Goal: Contribute content

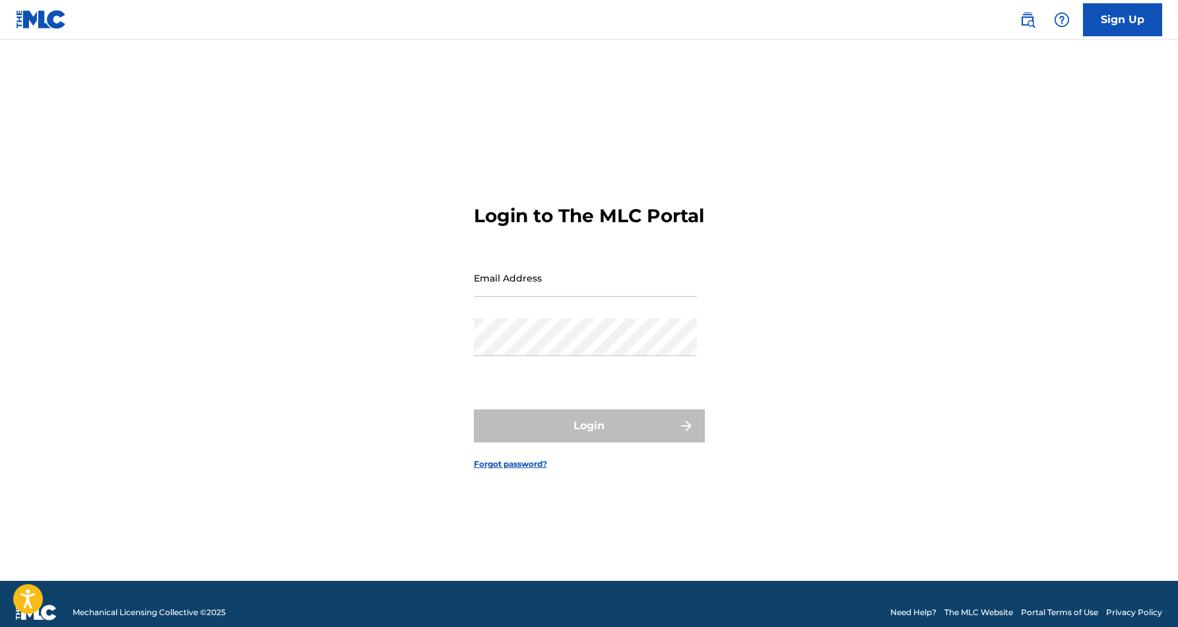
click at [644, 313] on div "Email Address" at bounding box center [585, 288] width 223 height 59
click at [644, 297] on input "Email Address" at bounding box center [585, 278] width 223 height 38
click at [571, 315] on div "Email Address" at bounding box center [585, 288] width 223 height 59
click at [565, 314] on div "Email Address" at bounding box center [585, 288] width 223 height 59
click at [566, 297] on input "Email Address" at bounding box center [585, 278] width 223 height 38
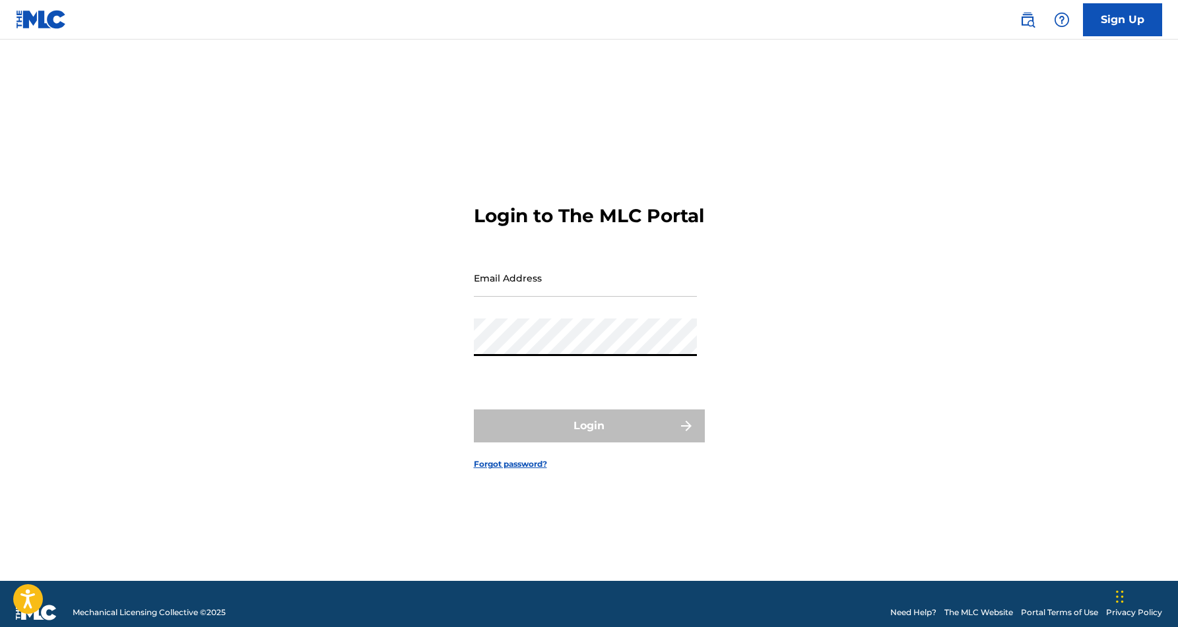
type input "[EMAIL_ADDRESS][DOMAIN_NAME]"
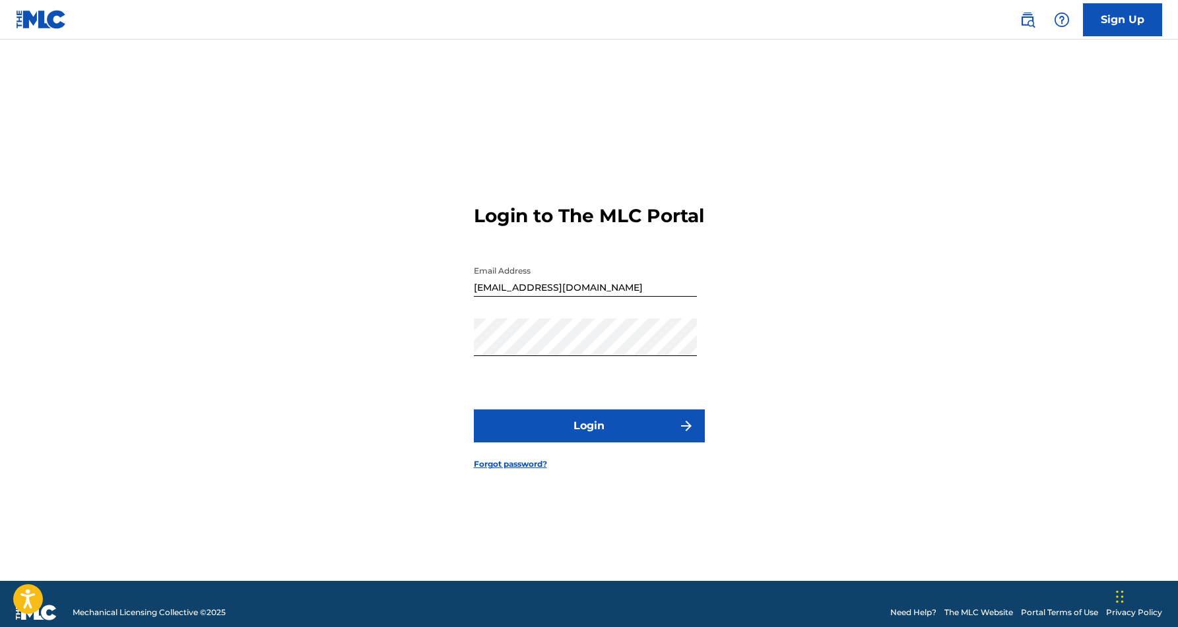
click at [585, 420] on form "Login to The MLC Portal Email Address [EMAIL_ADDRESS][DOMAIN_NAME] Password Log…" at bounding box center [589, 327] width 231 height 509
click at [585, 427] on button "Login" at bounding box center [589, 426] width 231 height 33
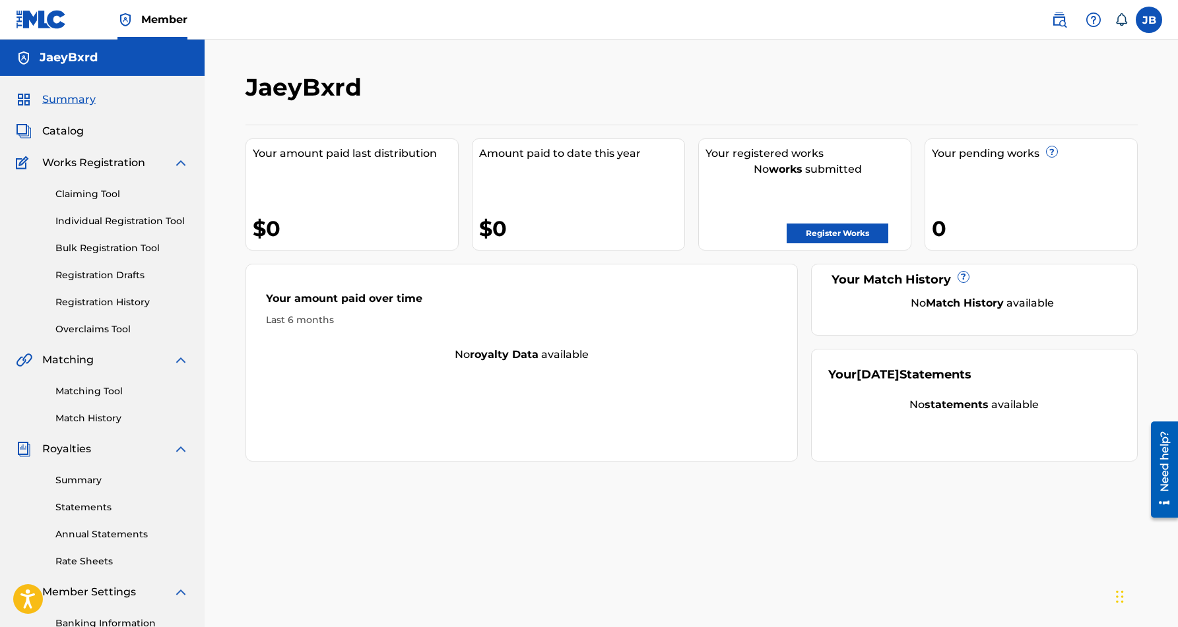
click at [154, 220] on link "Individual Registration Tool" at bounding box center [121, 221] width 133 height 14
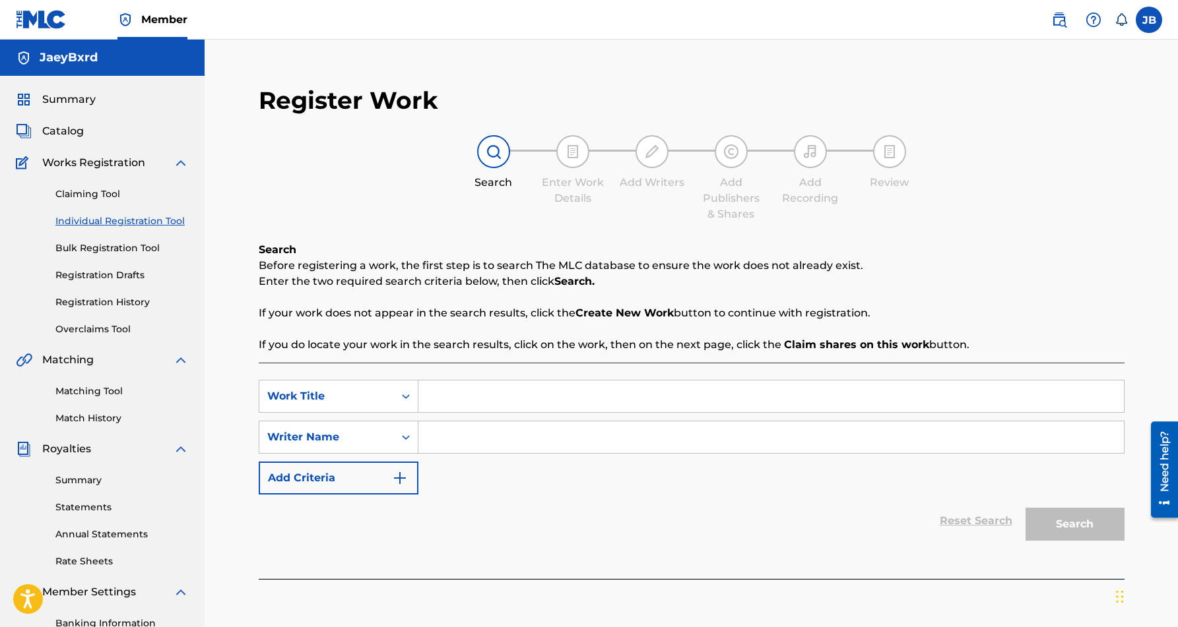
click at [71, 132] on span "Catalog" at bounding box center [63, 131] width 42 height 16
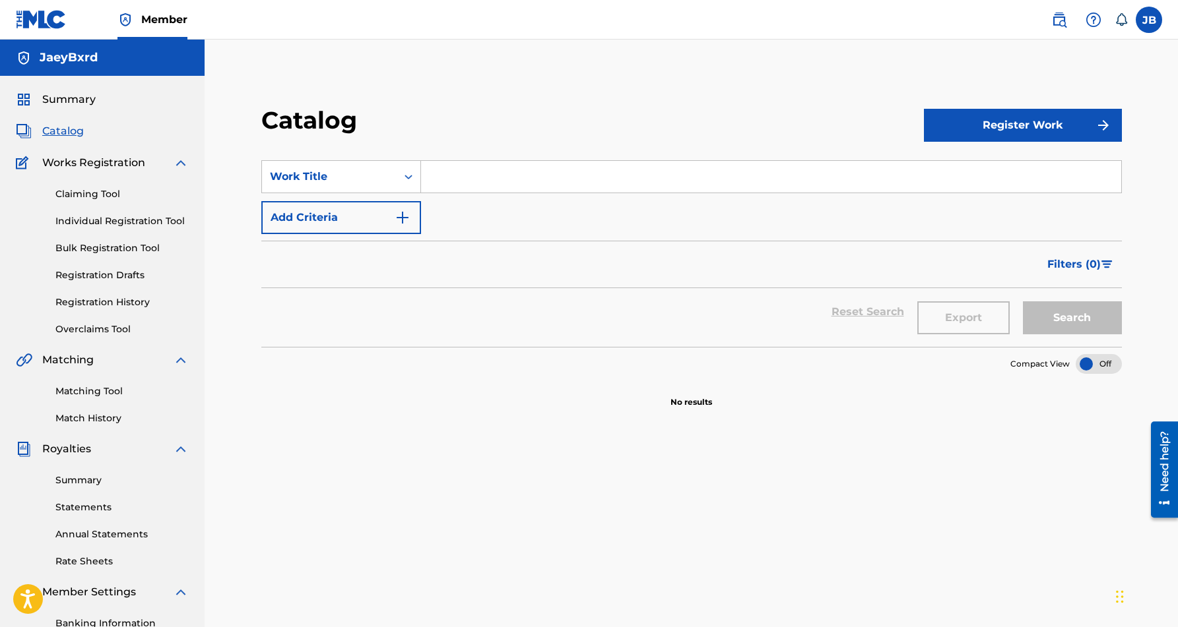
click at [992, 122] on button "Register Work" at bounding box center [1023, 125] width 198 height 33
click at [950, 164] on link "Individual" at bounding box center [1023, 168] width 198 height 32
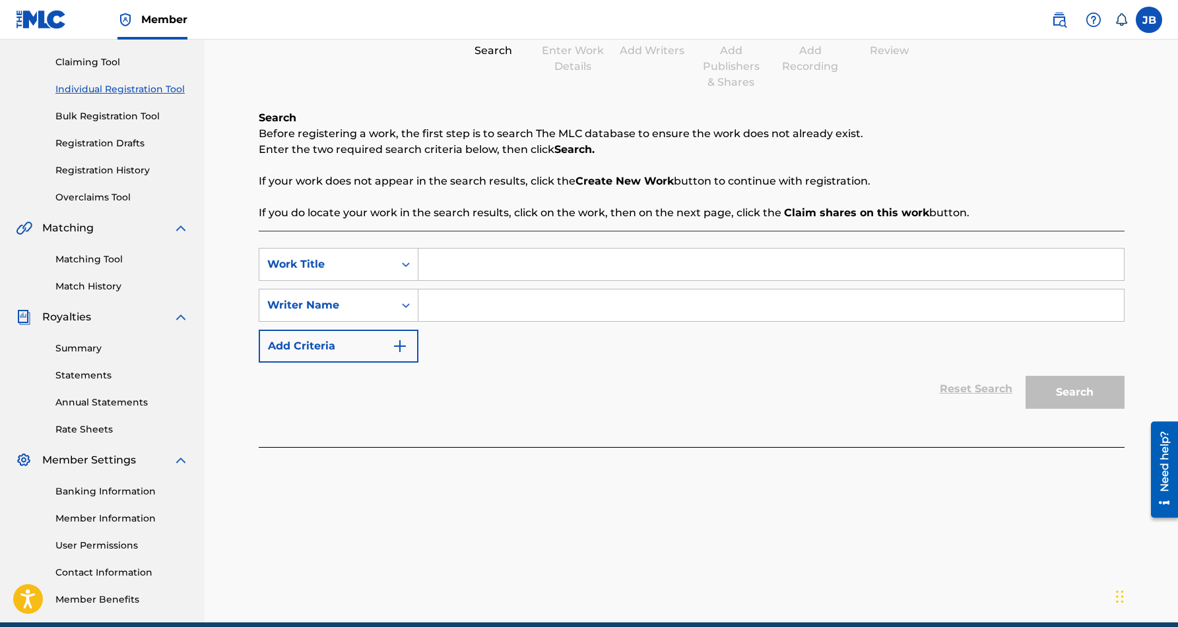
scroll to position [191, 0]
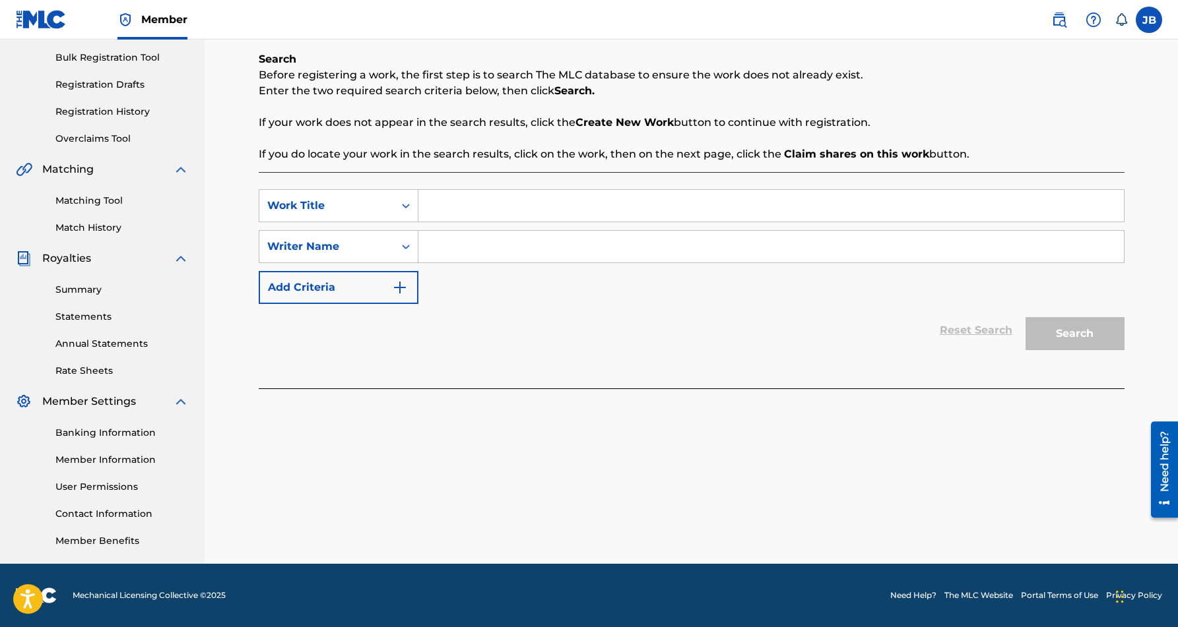
click at [401, 284] on img "Search Form" at bounding box center [400, 288] width 16 height 16
